Goal: Information Seeking & Learning: Learn about a topic

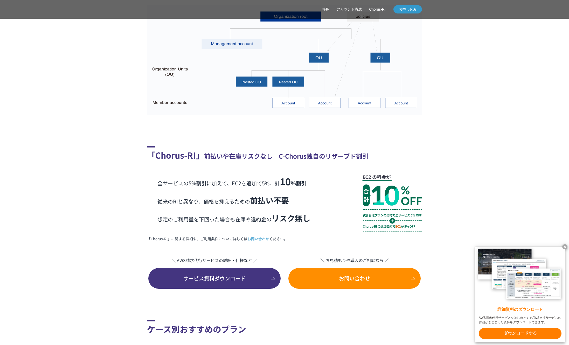
scroll to position [1095, 0]
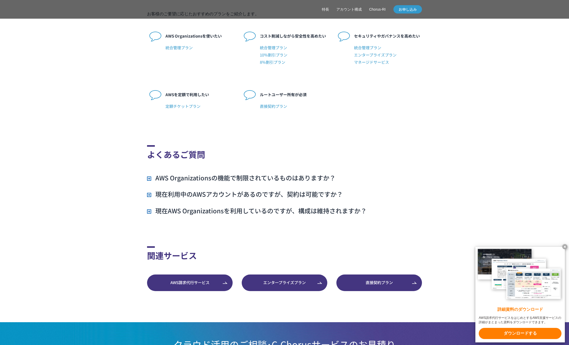
scroll to position [1334, 0]
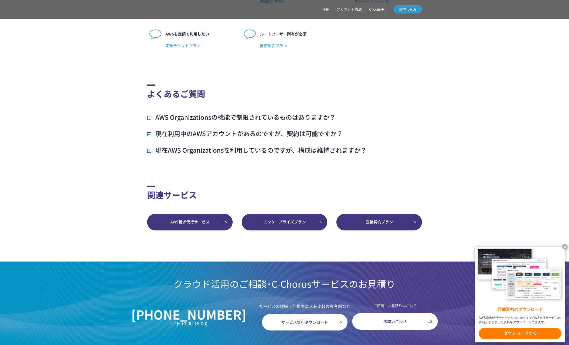
click at [152, 134] on h3 "現在利用中のAWSアカウントがあるのですが、契約は可能ですか？" at bounding box center [245, 133] width 196 height 9
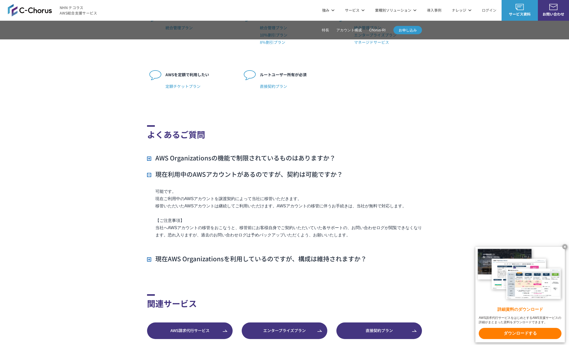
scroll to position [1293, 0]
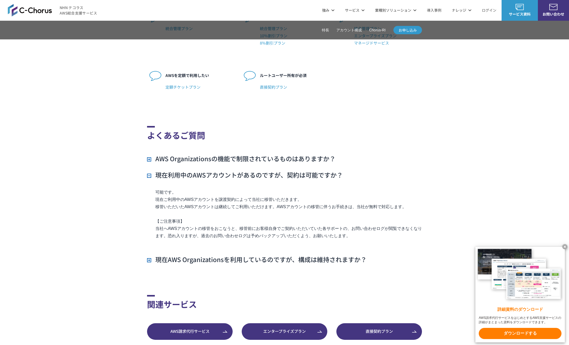
click at [252, 335] on link "エンタープライズプラン" at bounding box center [285, 331] width 86 height 17
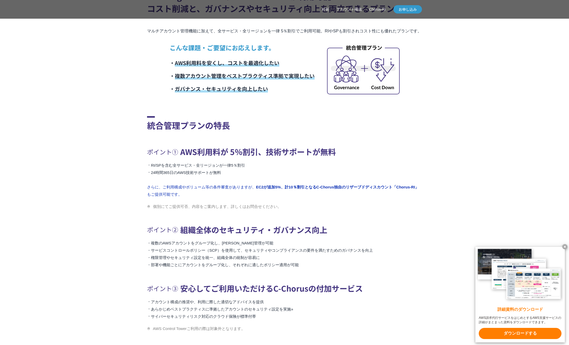
scroll to position [480, 0]
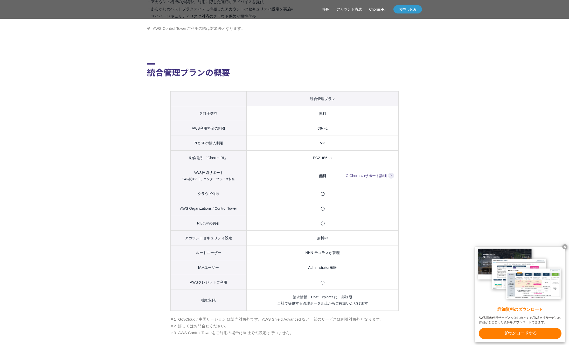
click at [356, 175] on link "C-Chorusのサポート詳細" at bounding box center [370, 176] width 48 height 6
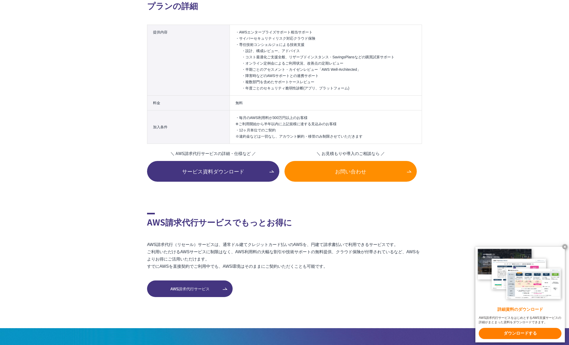
scroll to position [620, 0]
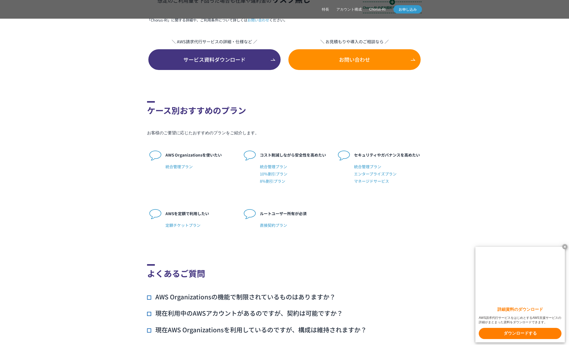
scroll to position [1283, 0]
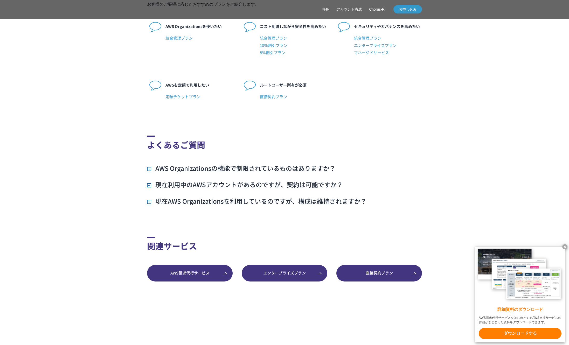
click at [244, 167] on h3 "AWS Organizationsの機能で制限されているものはありますか？" at bounding box center [241, 168] width 188 height 9
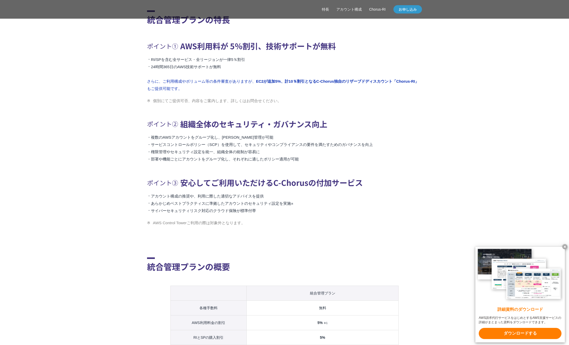
scroll to position [527, 0]
